Goal: Transaction & Acquisition: Purchase product/service

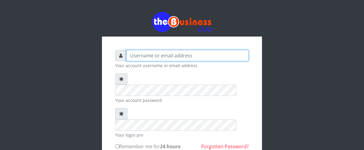
type input "Nacybaby"
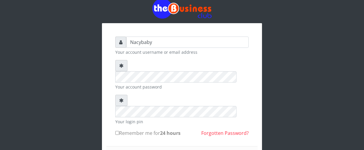
scroll to position [16, 0]
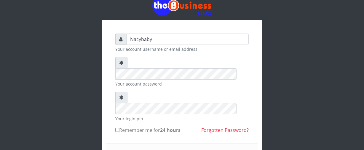
click at [123, 63] on icon at bounding box center [121, 62] width 4 height 5
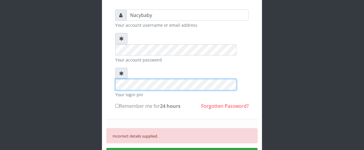
scroll to position [42, 0]
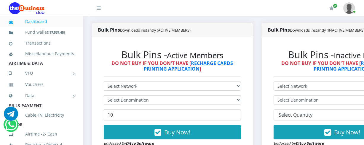
scroll to position [204, 0]
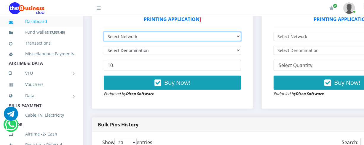
click at [239, 37] on select "Select Network MTN Globacom 9Mobile Airtel" at bounding box center [172, 36] width 137 height 9
select select "MTN"
click at [104, 33] on select "Select Network MTN Globacom 9Mobile Airtel" at bounding box center [172, 36] width 137 height 9
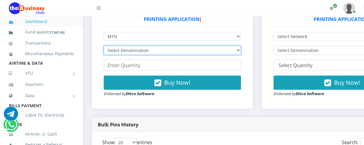
click at [241, 49] on select "Select Denomination MTN NGN100 - ₦96.94 MTN NGN200 - ₦193.88 MTN NGN400 - ₦387.…" at bounding box center [172, 50] width 137 height 9
select select "193.88-200"
click at [104, 47] on select "Select Denomination MTN NGN100 - ₦96.94 MTN NGN200 - ₦193.88 MTN NGN400 - ₦387.…" at bounding box center [172, 50] width 137 height 9
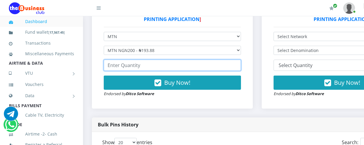
click at [109, 65] on input "number" at bounding box center [172, 65] width 137 height 11
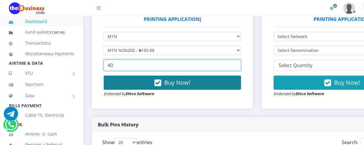
type input "40"
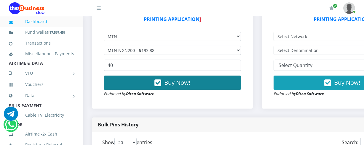
click at [168, 85] on span "Buy Now!" at bounding box center [177, 83] width 26 height 8
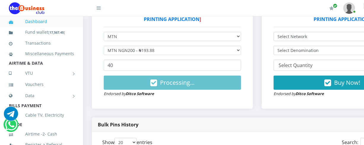
click at [188, 92] on div "Processing... Endorsed by Ditco Software" at bounding box center [172, 86] width 137 height 21
click at [256, 114] on div "Bulk Pins Downloads instantly (ACTIVE MEMBERS) Bulk Pins - Active Members DO NO…" at bounding box center [172, 45] width 170 height 145
click at [163, 118] on div "Bulk Pins Downloads instantly (ACTIVE MEMBERS) Bulk Pins - Active Members DO NO…" at bounding box center [172, 45] width 170 height 145
click at [48, 26] on link "Fund wallet [ 17,567.45 ]" at bounding box center [41, 32] width 65 height 14
click at [52, 21] on link "Dashboard" at bounding box center [41, 22] width 65 height 14
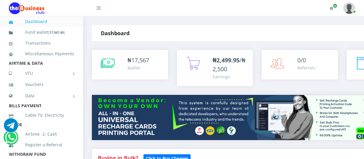
select select "MTN"
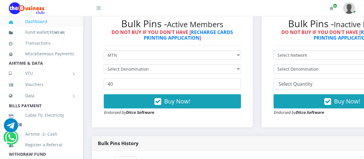
click at [241, 71] on select "Select Denomination" at bounding box center [172, 69] width 137 height 9
click at [239, 69] on select "Select Denomination" at bounding box center [172, 69] width 137 height 9
click at [240, 69] on select "Select Denomination" at bounding box center [172, 69] width 137 height 9
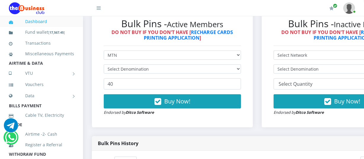
click at [240, 69] on select "Select Denomination" at bounding box center [172, 69] width 137 height 9
click at [218, 67] on select "Select Denomination" at bounding box center [172, 69] width 137 height 9
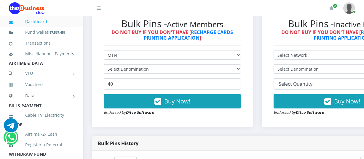
click at [218, 67] on select "Select Denomination" at bounding box center [172, 69] width 137 height 9
click at [241, 69] on select "Select Denomination" at bounding box center [172, 69] width 137 height 9
click at [241, 74] on select "Select Denomination" at bounding box center [172, 69] width 137 height 9
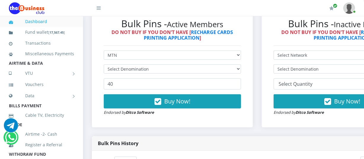
click at [241, 75] on form "Select Network MTN Globacom 9Mobile Airtel Select Denomination 40 Buy Now! Endo…" at bounding box center [172, 83] width 137 height 65
click at [241, 68] on select "Select Denomination" at bounding box center [172, 69] width 137 height 9
click at [241, 70] on select "Select Denomination" at bounding box center [172, 69] width 137 height 9
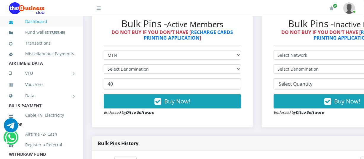
click at [241, 70] on select "Select Denomination" at bounding box center [172, 69] width 137 height 9
click at [61, 18] on link "Dashboard" at bounding box center [41, 22] width 65 height 14
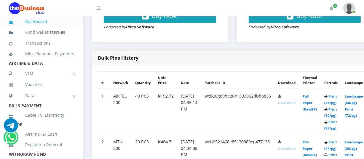
scroll to position [170, 0]
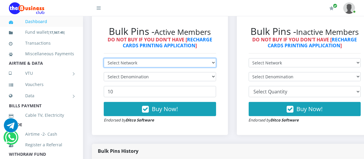
click at [216, 63] on select "Select Network MTN Globacom 9Mobile Airtel" at bounding box center [160, 62] width 112 height 9
select select "MTN"
click at [104, 59] on select "Select Network MTN Globacom 9Mobile Airtel" at bounding box center [160, 62] width 112 height 9
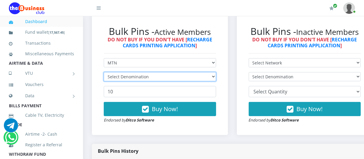
click at [216, 77] on select "Select Denomination" at bounding box center [160, 76] width 112 height 9
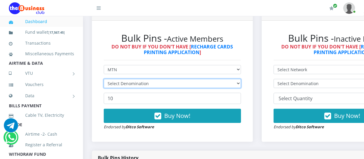
click at [104, 79] on select "Select Denomination" at bounding box center [172, 83] width 137 height 9
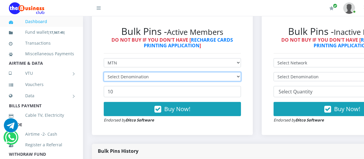
scroll to position [0, 0]
click at [240, 77] on select "Select Denomination" at bounding box center [172, 76] width 137 height 9
select select "193.88-200"
click at [104, 73] on select "Select Denomination MTN NGN100 - ₦96.94 MTN NGN200 - ₦193.88 MTN NGN400 - ₦387.…" at bounding box center [172, 76] width 137 height 9
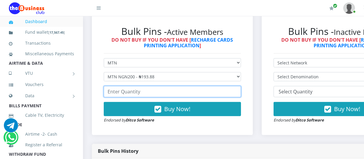
click at [113, 92] on input "number" at bounding box center [172, 91] width 137 height 11
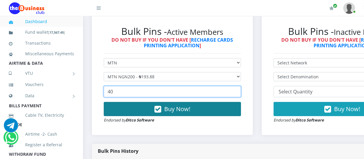
type input "40"
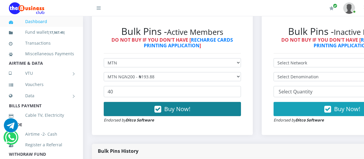
click at [169, 109] on span "Buy Now!" at bounding box center [177, 109] width 26 height 8
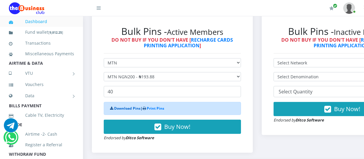
click at [128, 109] on link "Download Pins" at bounding box center [127, 108] width 26 height 5
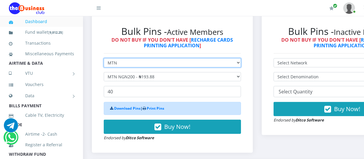
click at [241, 62] on select "Select Network MTN Globacom 9Mobile Airtel" at bounding box center [172, 62] width 137 height 9
select select "Glo"
click at [104, 59] on select "Select Network MTN Globacom 9Mobile Airtel" at bounding box center [172, 62] width 137 height 9
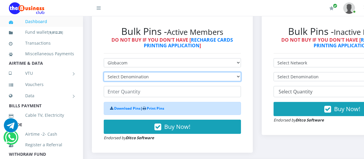
click at [240, 79] on select "Select Denomination Glo NGN100 - ₦96.45 Glo NGN200 - ₦192.90 Glo NGN500 - ₦482.…" at bounding box center [172, 76] width 137 height 9
select select "192.9-200"
click at [104, 73] on select "Select Denomination Glo NGN100 - ₦96.45 Glo NGN200 - ₦192.90 Glo NGN500 - ₦482.…" at bounding box center [172, 76] width 137 height 9
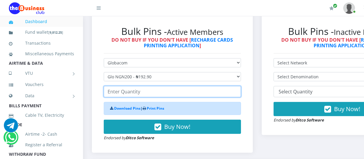
click at [114, 90] on input "number" at bounding box center [172, 91] width 137 height 11
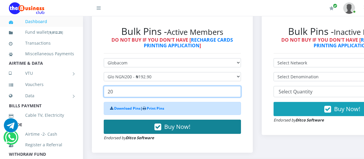
type input "20"
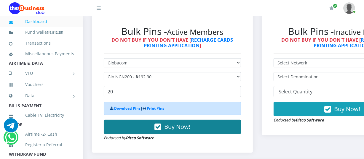
click at [175, 126] on span "Buy Now!" at bounding box center [177, 127] width 26 height 8
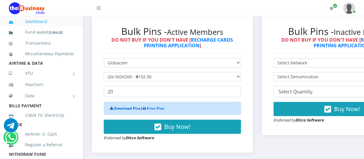
click at [127, 107] on link "Download Pins" at bounding box center [127, 108] width 26 height 5
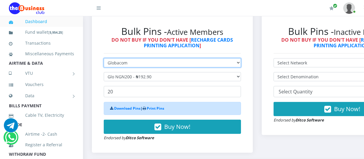
click at [239, 63] on select "Select Network MTN Globacom 9Mobile Airtel" at bounding box center [172, 62] width 137 height 9
select select "MTN"
click at [104, 59] on select "Select Network MTN Globacom 9Mobile Airtel" at bounding box center [172, 62] width 137 height 9
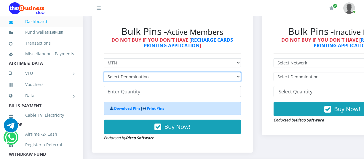
click at [241, 78] on select "Select Denomination MTN NGN100 - ₦96.94 MTN NGN200 - ₦193.88 MTN NGN400 - ₦387.…" at bounding box center [172, 76] width 137 height 9
select select "96.94-100"
click at [104, 73] on select "Select Denomination MTN NGN100 - ₦96.94 MTN NGN200 - ₦193.88 MTN NGN400 - ₦387.…" at bounding box center [172, 76] width 137 height 9
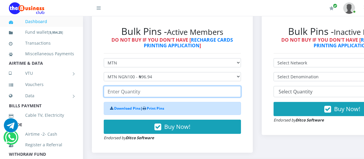
click at [106, 92] on input "number" at bounding box center [172, 91] width 137 height 11
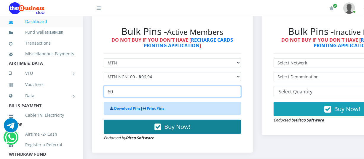
type input "60"
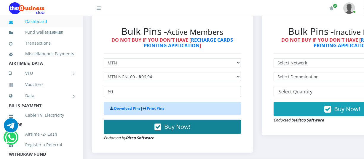
click at [164, 128] on button "Buy Now!" at bounding box center [172, 127] width 137 height 14
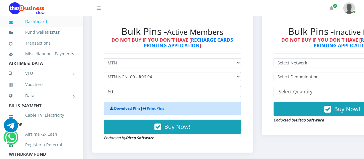
click at [121, 110] on link "Download Pins" at bounding box center [127, 108] width 26 height 5
click at [33, 22] on link "Dashboard" at bounding box center [41, 22] width 65 height 14
click at [35, 20] on link "Dashboard" at bounding box center [41, 22] width 65 height 14
click at [46, 22] on link "Dashboard" at bounding box center [41, 22] width 65 height 14
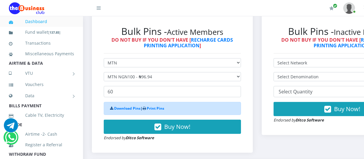
click at [46, 22] on link "Dashboard" at bounding box center [41, 22] width 65 height 14
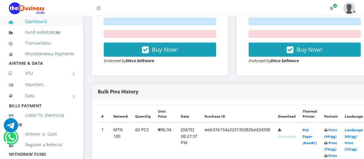
scroll to position [327, 0]
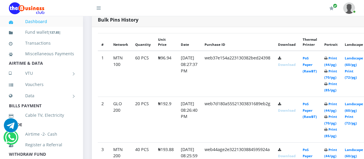
click at [287, 65] on link "Download" at bounding box center [286, 65] width 17 height 4
click at [292, 111] on link "Download" at bounding box center [286, 110] width 17 height 4
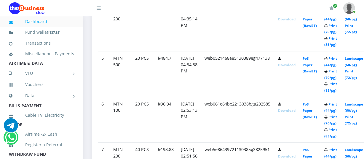
scroll to position [422, 0]
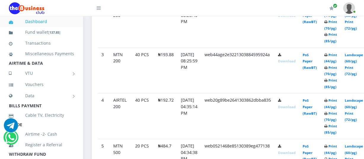
click at [291, 60] on link "Download" at bounding box center [286, 61] width 17 height 4
